Goal: Task Accomplishment & Management: Manage account settings

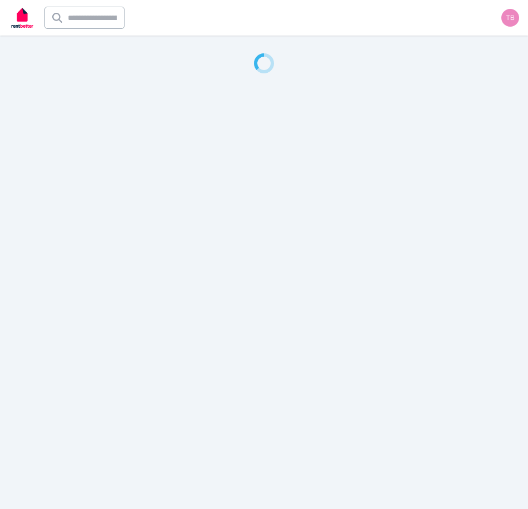
select select "**********"
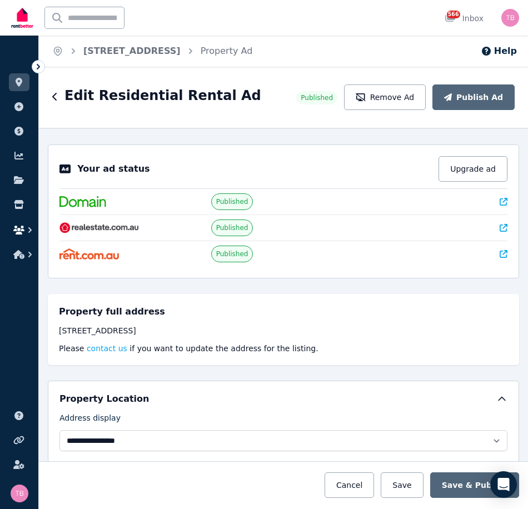
click at [19, 226] on icon "button" at bounding box center [18, 230] width 11 height 9
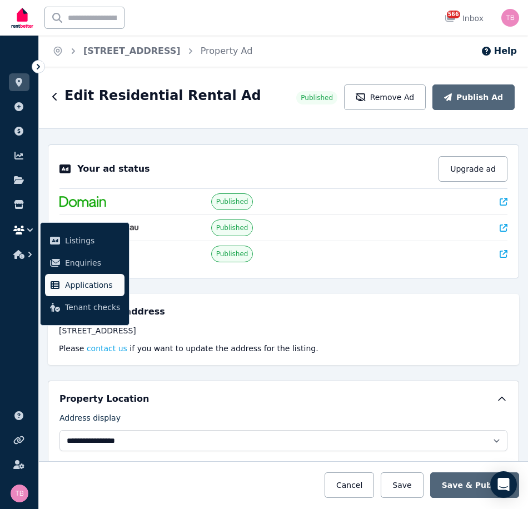
click at [85, 282] on span "Applications" at bounding box center [92, 285] width 55 height 13
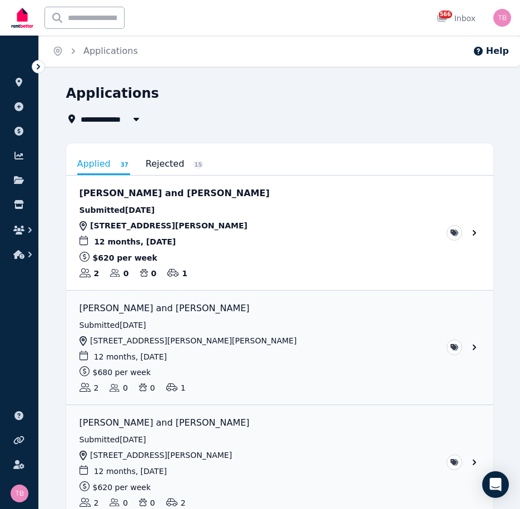
click at [107, 118] on span "All Properties" at bounding box center [117, 118] width 72 height 13
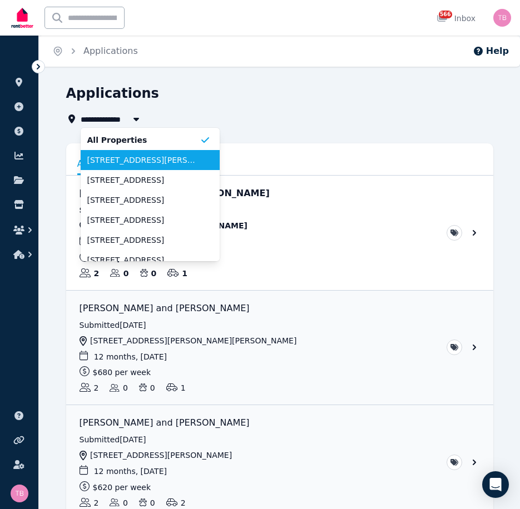
click at [105, 161] on span "[STREET_ADDRESS][PERSON_NAME]" at bounding box center [143, 160] width 112 height 11
type input "**********"
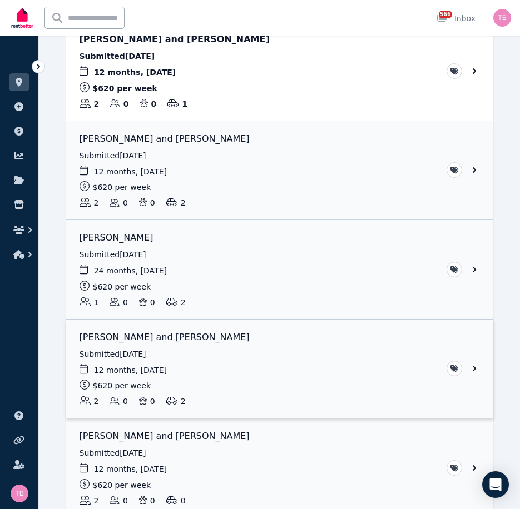
scroll to position [167, 0]
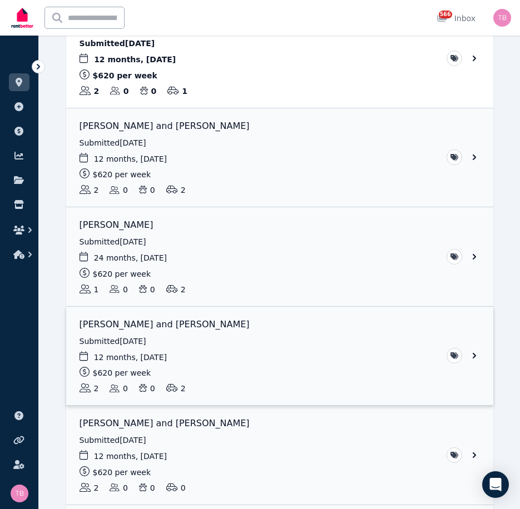
click at [473, 353] on link "View application: Yunho Cho and Hayeong Nam" at bounding box center [279, 356] width 427 height 99
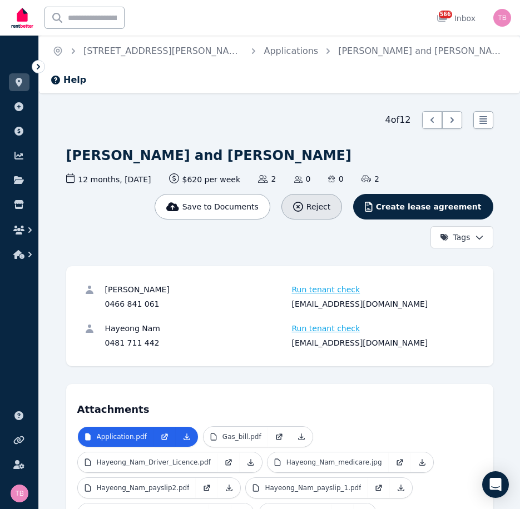
click at [330, 201] on span "Reject" at bounding box center [318, 206] width 24 height 11
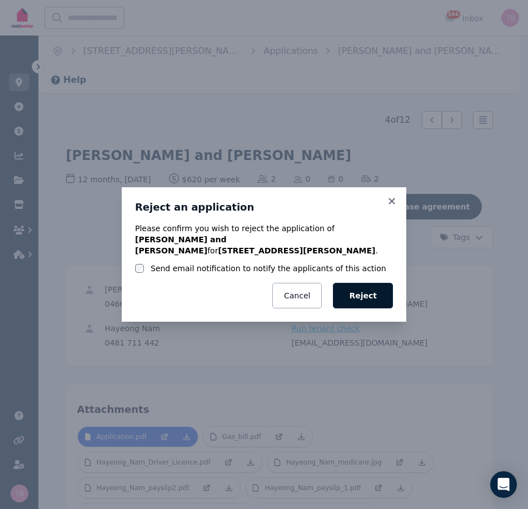
click at [366, 294] on button "Reject" at bounding box center [363, 296] width 60 height 26
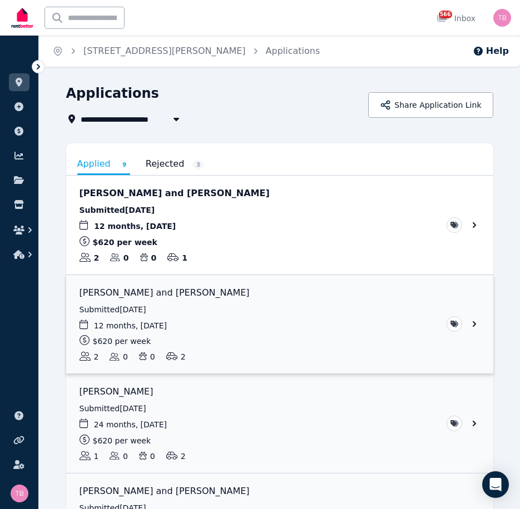
click at [474, 325] on link "View application: Nelvin Jose and Priya Pious" at bounding box center [279, 324] width 427 height 99
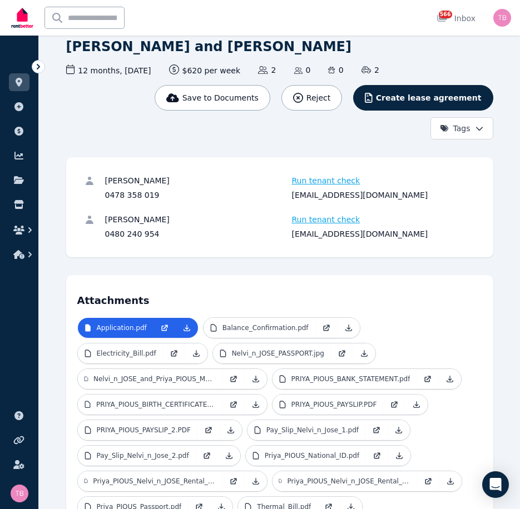
scroll to position [111, 0]
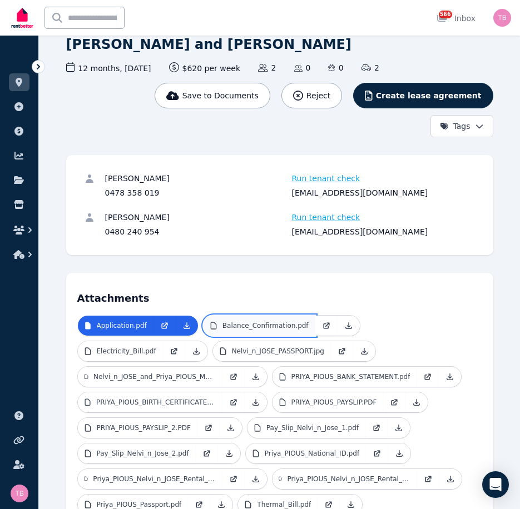
click at [234, 321] on p "Balance_Confirmation.pdf" at bounding box center [265, 325] width 86 height 9
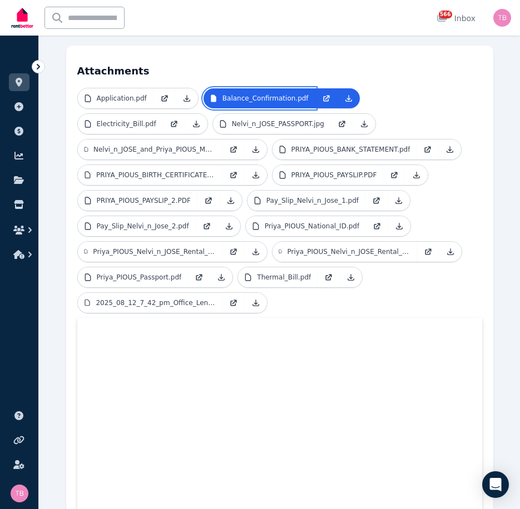
scroll to position [334, 0]
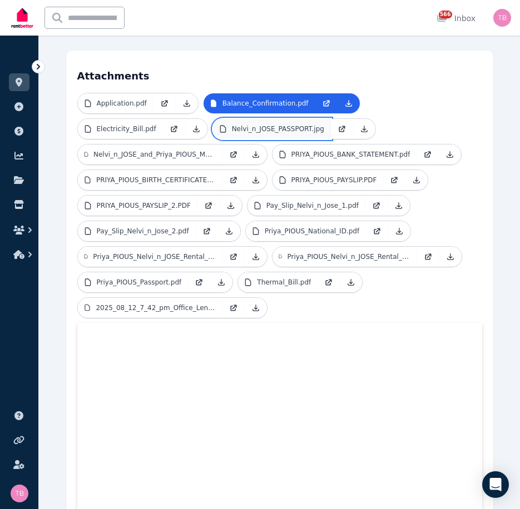
click at [232, 125] on p "Nelvi_n_JOSE_PASSPORT.jpg" at bounding box center [278, 129] width 92 height 9
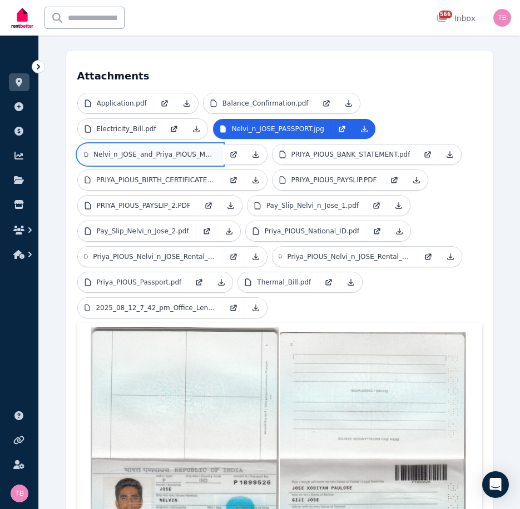
click at [216, 150] on p "Nelvi_n_JOSE_and_Priya_PIOUS_Marriage_Certificate.pdf" at bounding box center [154, 154] width 122 height 9
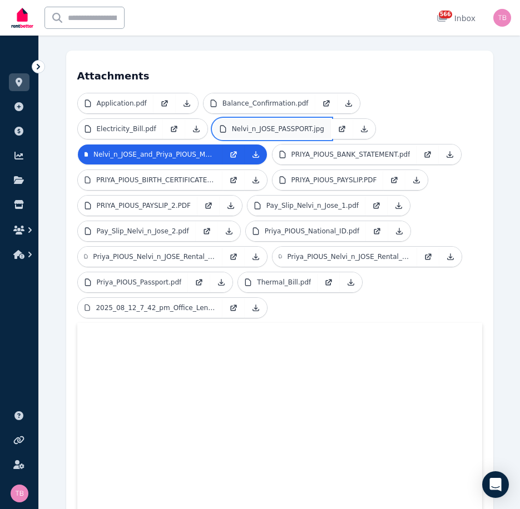
click at [232, 125] on p "Nelvi_n_JOSE_PASSPORT.jpg" at bounding box center [278, 129] width 92 height 9
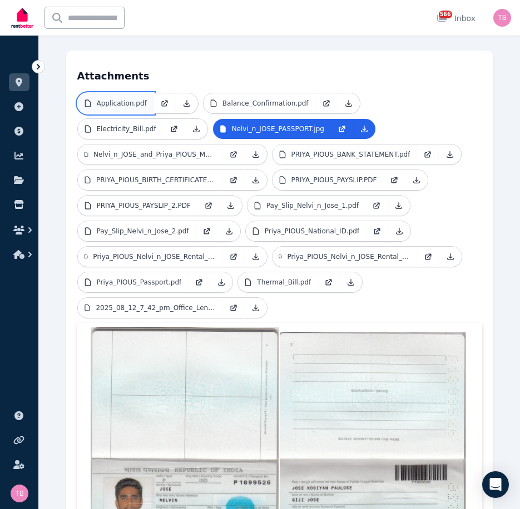
click at [117, 99] on p "Application.pdf" at bounding box center [122, 103] width 50 height 9
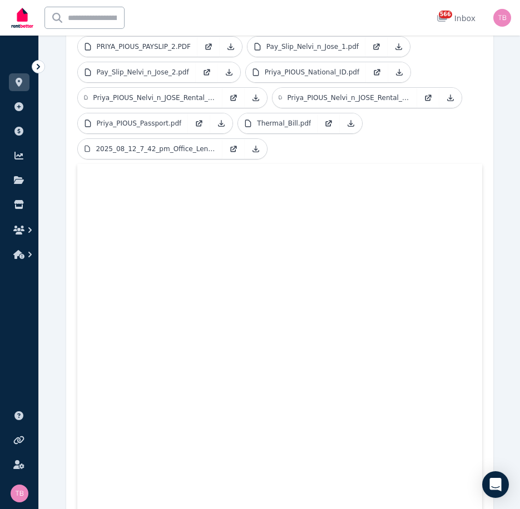
scroll to position [215, 0]
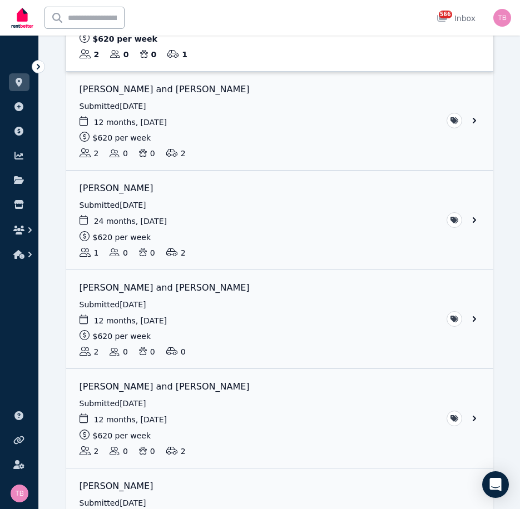
scroll to position [222, 0]
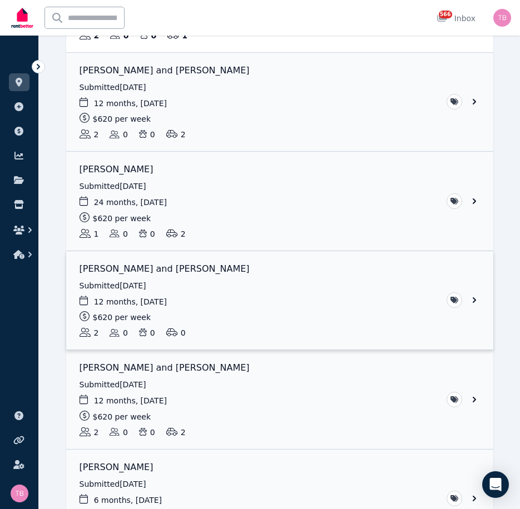
click at [474, 300] on link "View application: Venu Rajendra and Moosa Baig" at bounding box center [279, 300] width 427 height 99
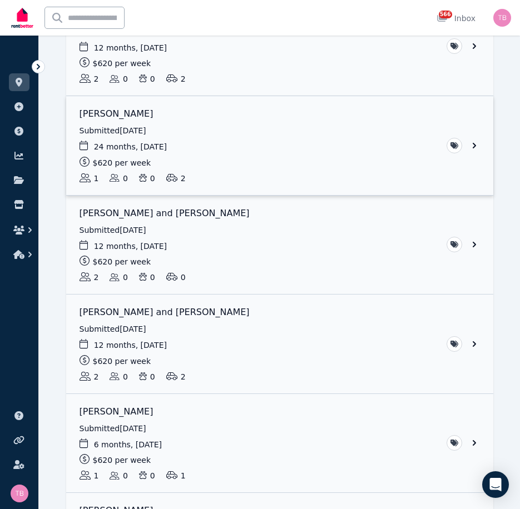
scroll to position [334, 0]
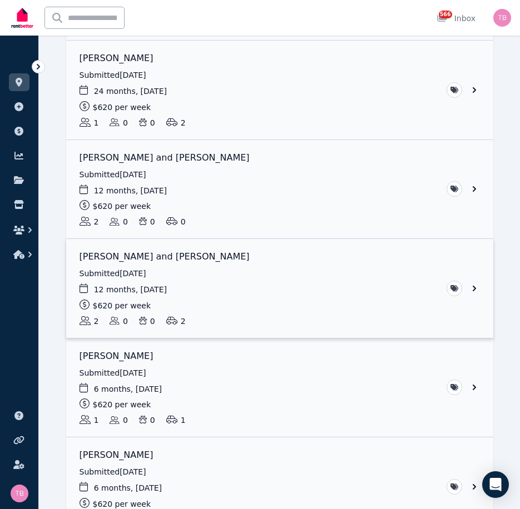
click at [475, 289] on link "View application: Sam Hicks and Laura Parcell" at bounding box center [279, 288] width 427 height 99
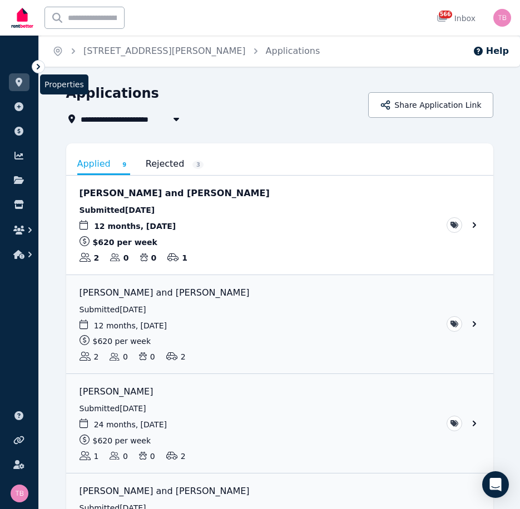
click at [17, 78] on icon at bounding box center [19, 82] width 7 height 9
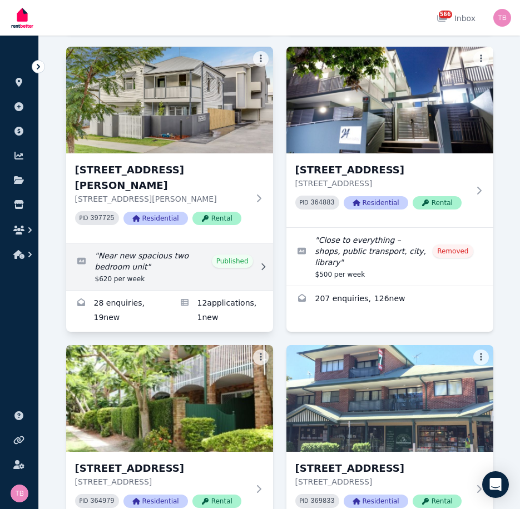
scroll to position [389, 0]
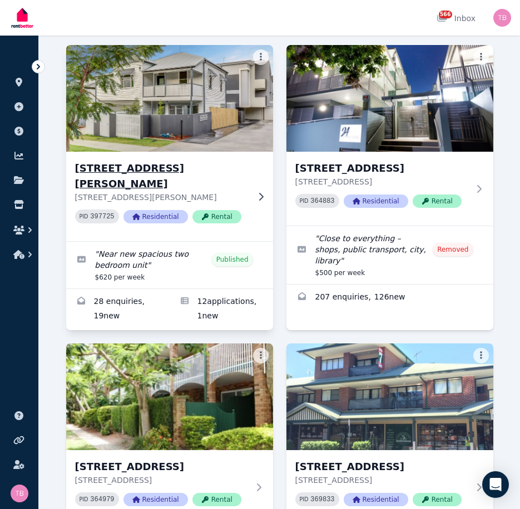
click at [153, 167] on h3 "[STREET_ADDRESS][PERSON_NAME]" at bounding box center [161, 176] width 173 height 31
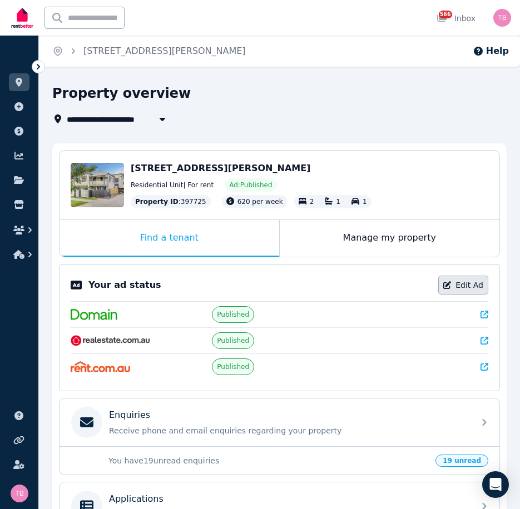
click at [458, 285] on link "Edit Ad" at bounding box center [463, 285] width 50 height 19
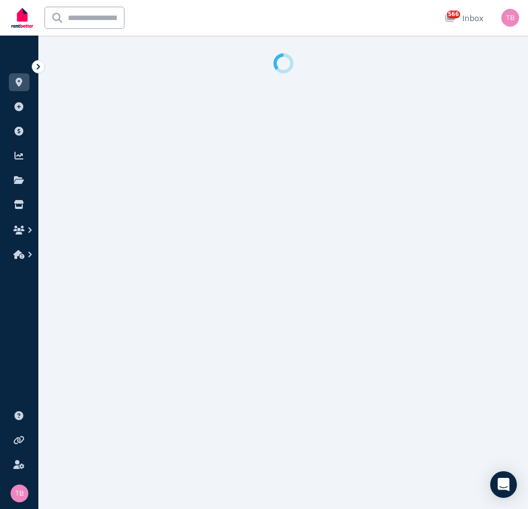
select select "**********"
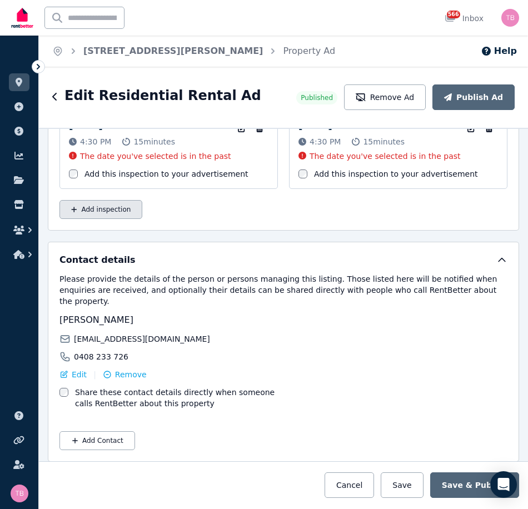
click at [100, 208] on button "Add inspection" at bounding box center [101, 209] width 83 height 19
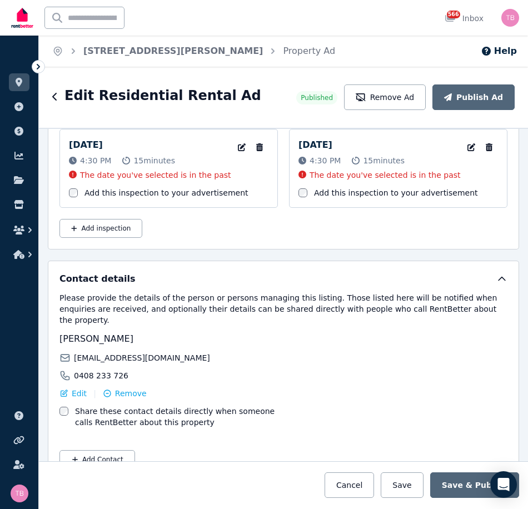
select select "**"
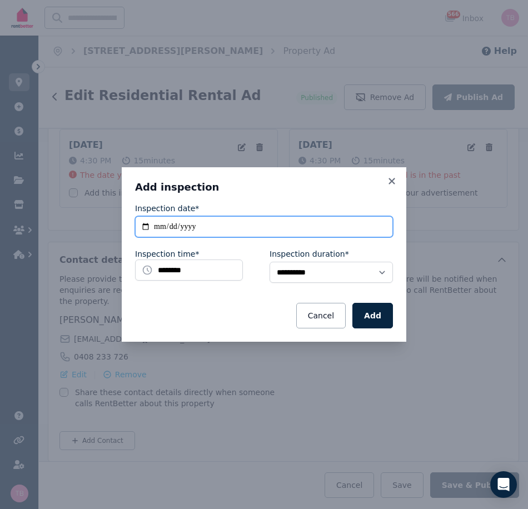
click at [143, 227] on input "**********" at bounding box center [264, 226] width 258 height 21
type input "**********"
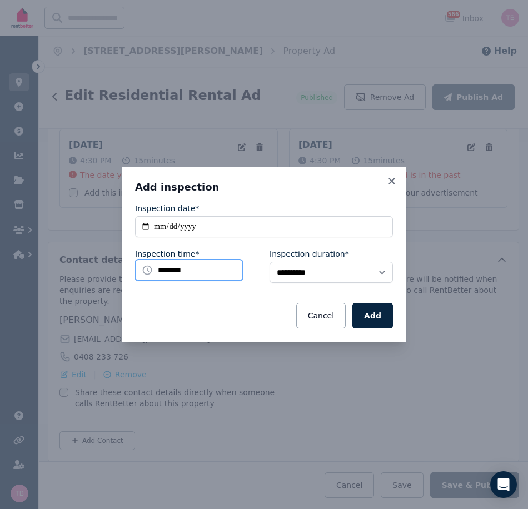
click at [173, 270] on input "********" at bounding box center [189, 270] width 108 height 21
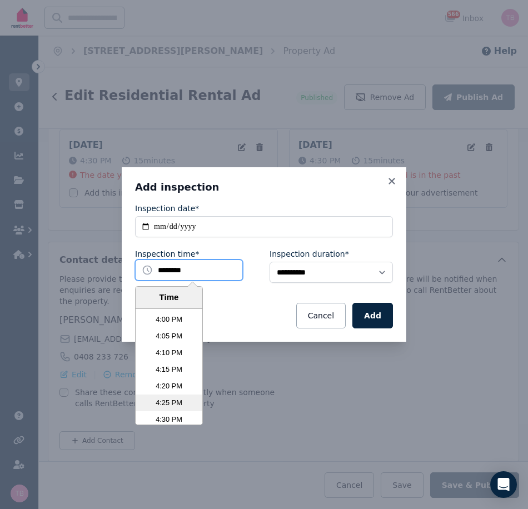
scroll to position [3220, 0]
click at [170, 398] on li "4:30 PM" at bounding box center [169, 400] width 67 height 17
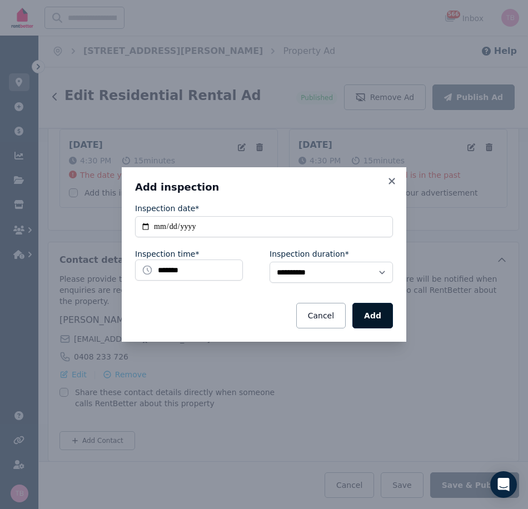
click at [379, 318] on button "Add" at bounding box center [373, 316] width 41 height 26
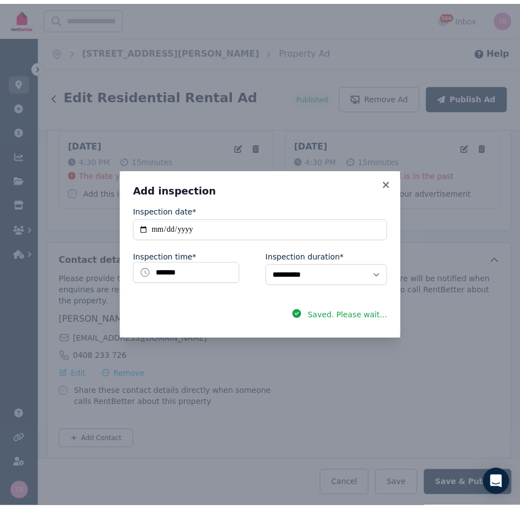
scroll to position [1791, 0]
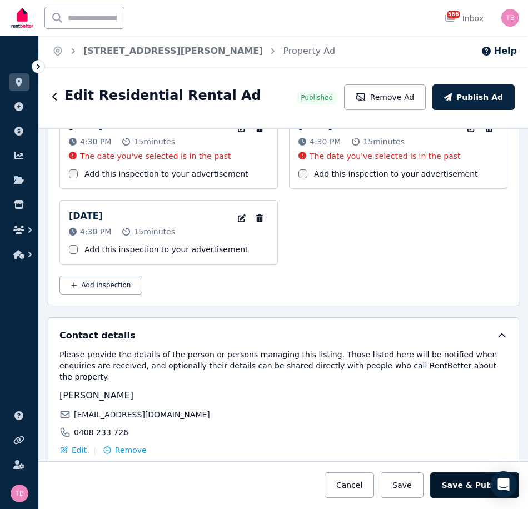
click at [469, 481] on button "Save & Publish" at bounding box center [474, 486] width 89 height 26
